Goal: Transaction & Acquisition: Purchase product/service

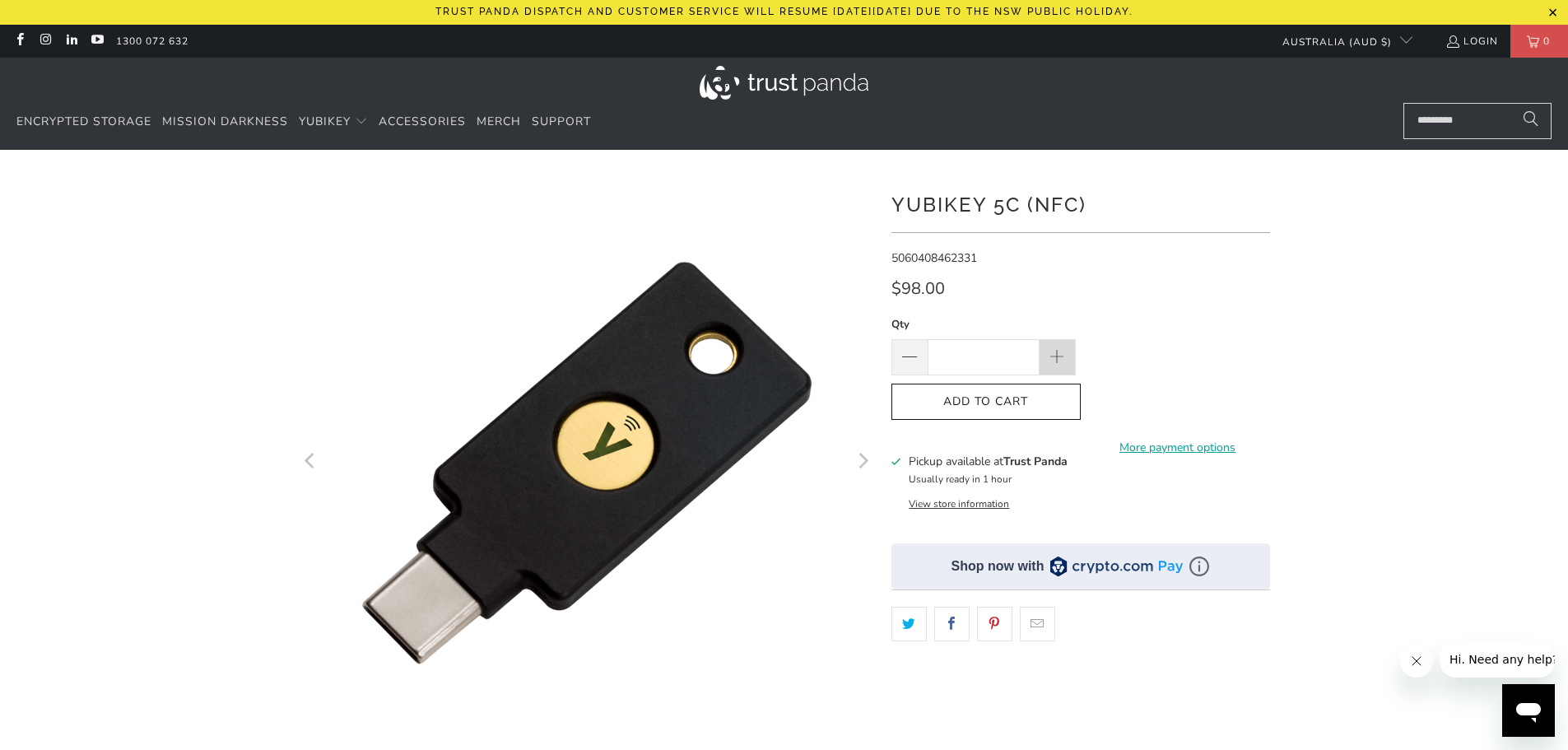
click at [1058, 345] on span at bounding box center [1058, 358] width 36 height 36
type input "*"
click at [1040, 402] on span "Add to Cart" at bounding box center [986, 402] width 154 height 14
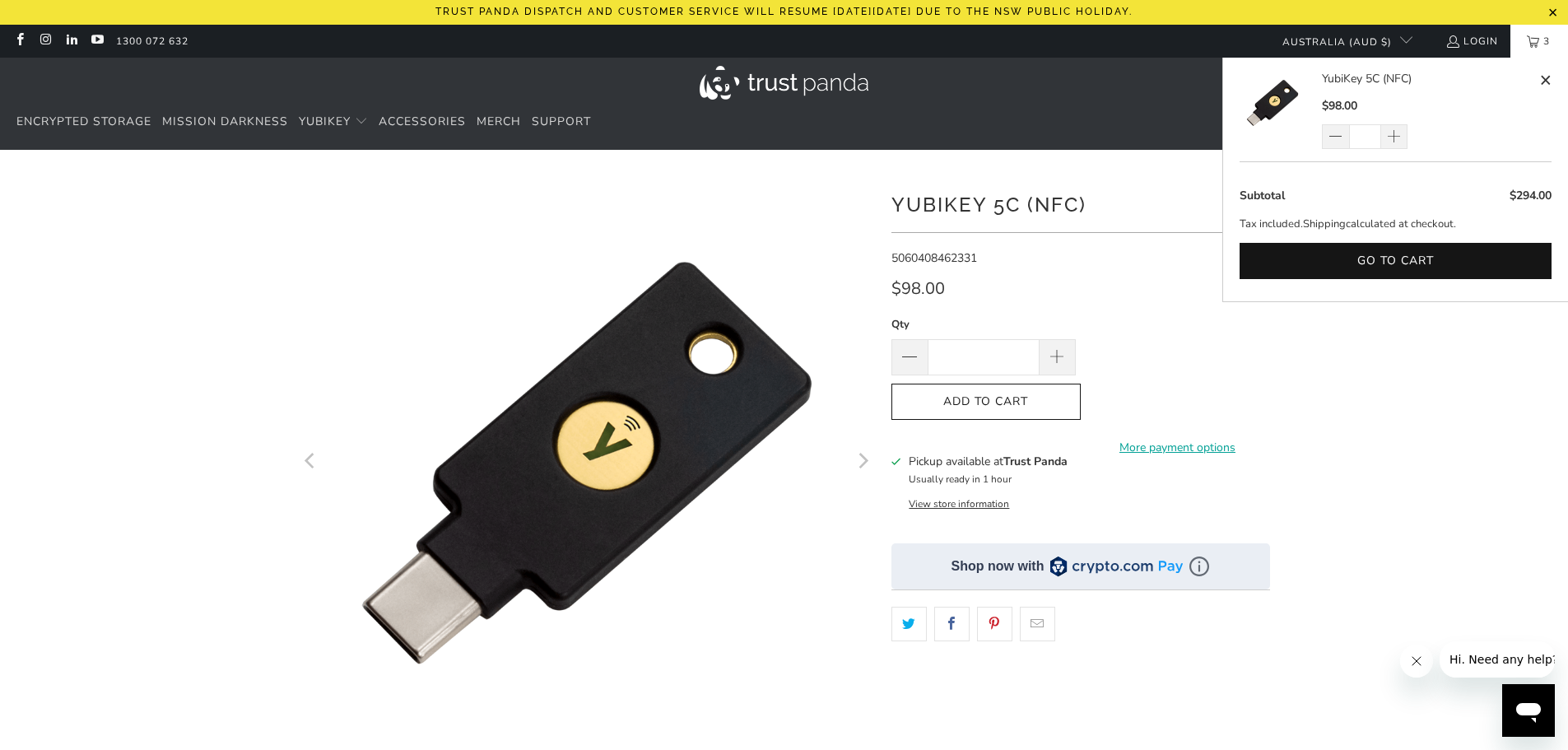
click at [1541, 42] on span "3" at bounding box center [1546, 41] width 15 height 33
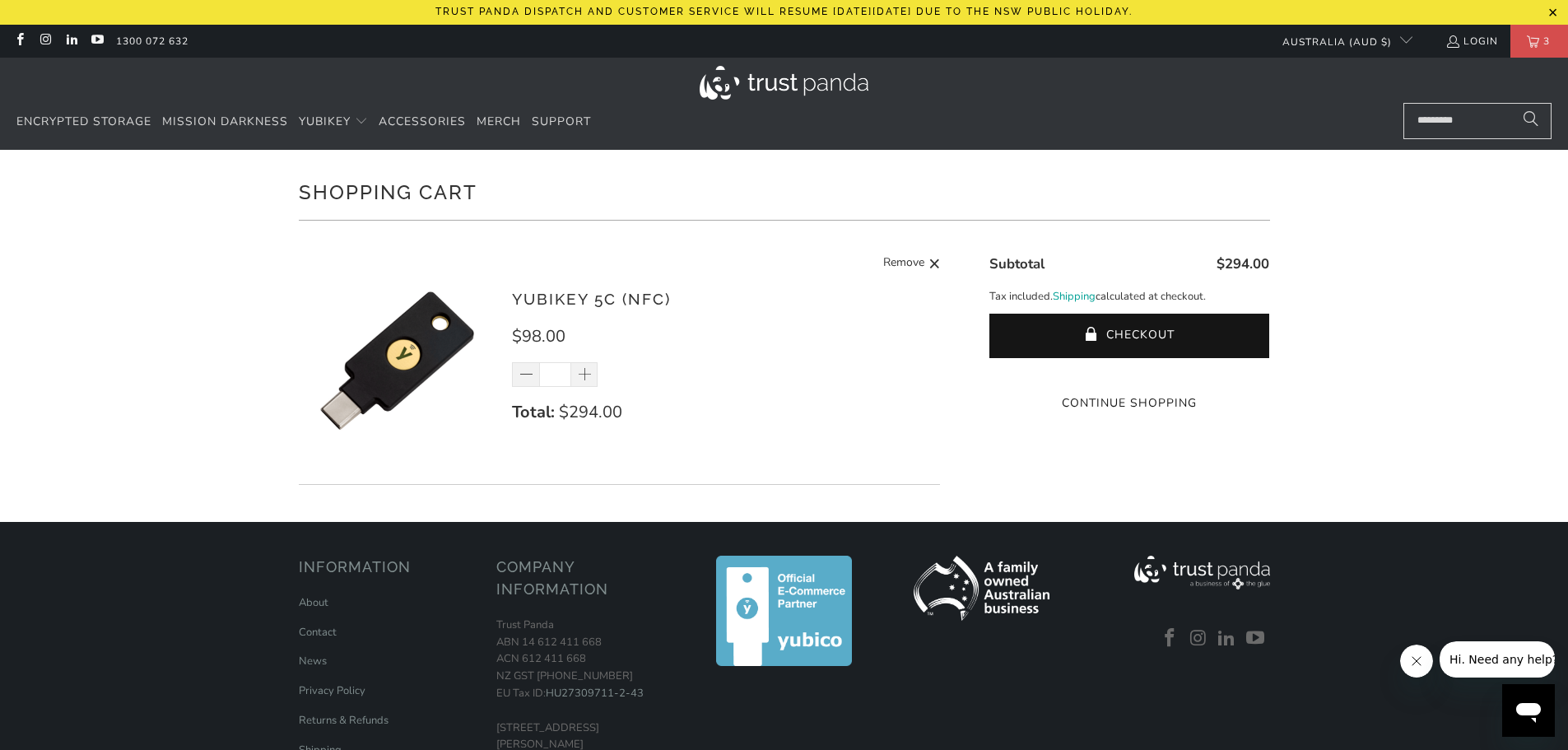
click at [604, 409] on span "$294.00" at bounding box center [590, 412] width 63 height 23
drag, startPoint x: 581, startPoint y: 298, endPoint x: 754, endPoint y: 310, distance: 173.4
click at [754, 310] on div "YubiKey 5C (NFC) $98.00 * Total: $294.00 Remove" at bounding box center [620, 365] width 642 height 240
copy link "YubiKey 5C (NFC)"
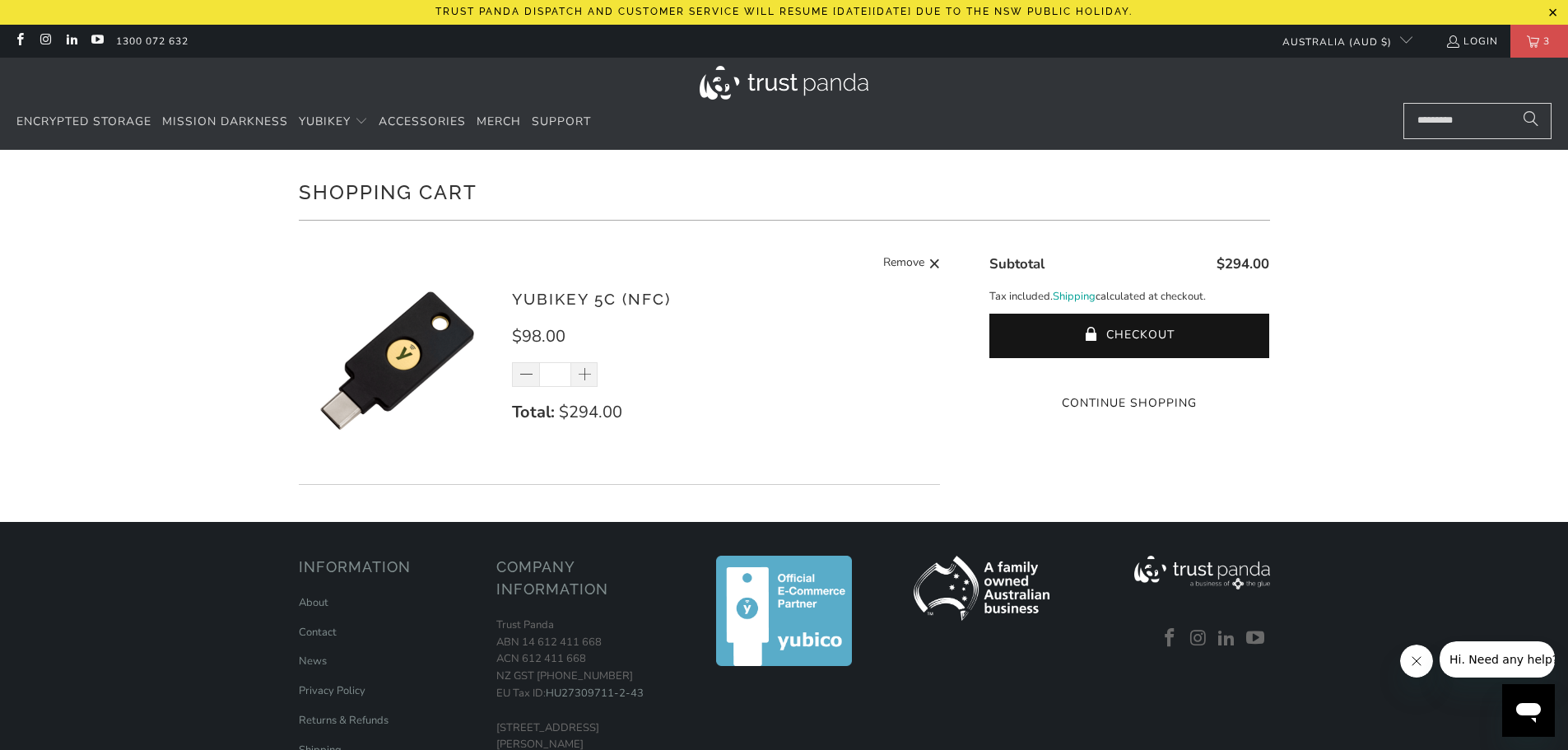
click at [1366, 368] on div "Shopping Cart There are no items in your cart. Continue Shopping YubiKey 5C (NF…" at bounding box center [784, 336] width 1568 height 372
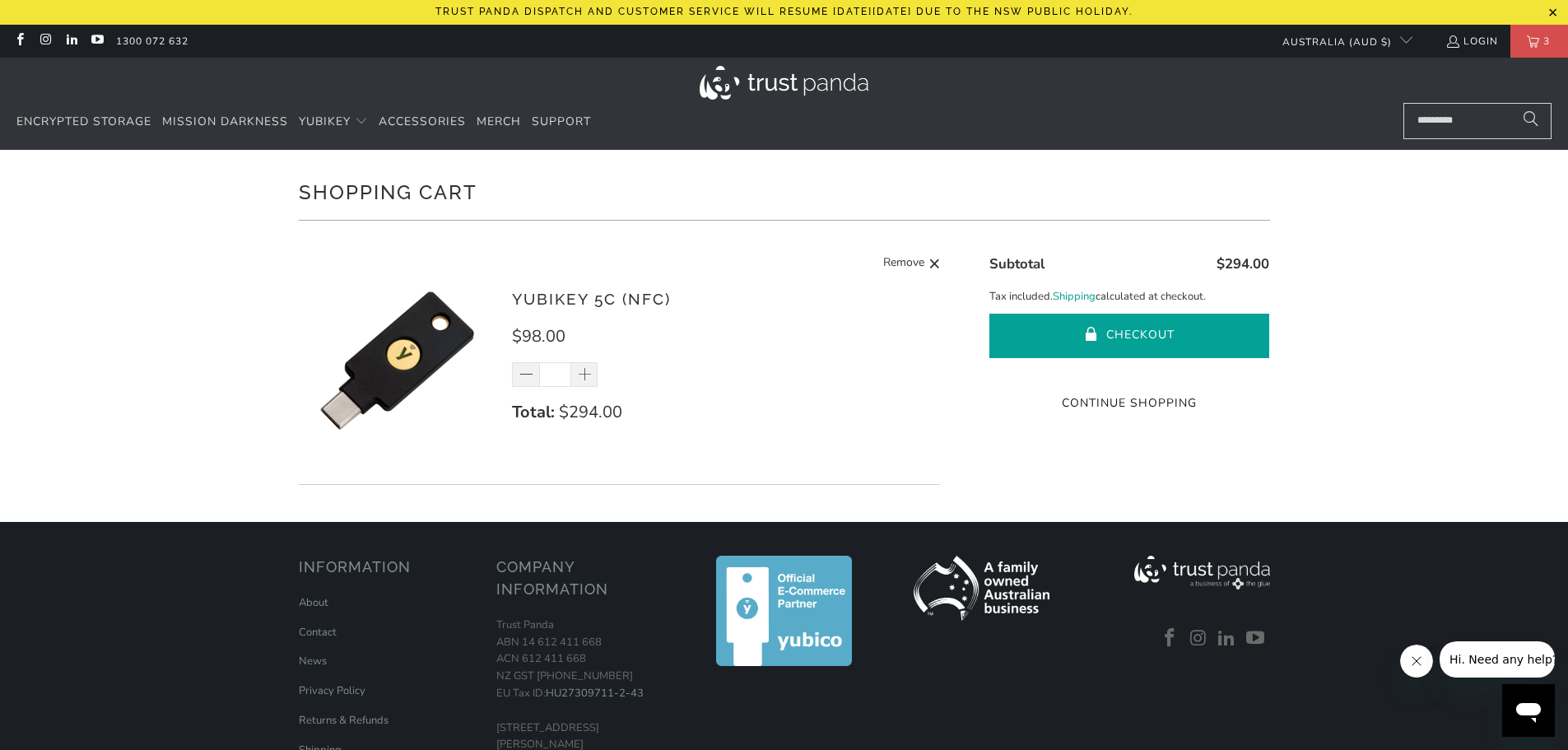
click at [1140, 321] on button "Checkout" at bounding box center [1129, 335] width 280 height 44
